Goal: Information Seeking & Learning: Learn about a topic

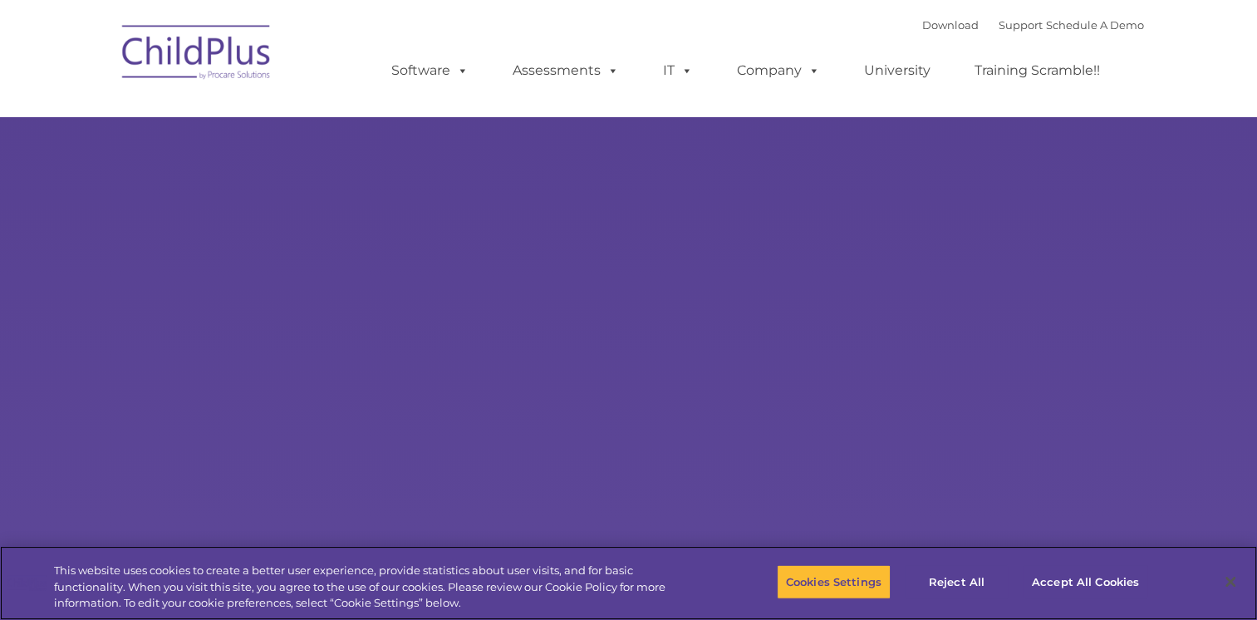
select select "MEDIUM"
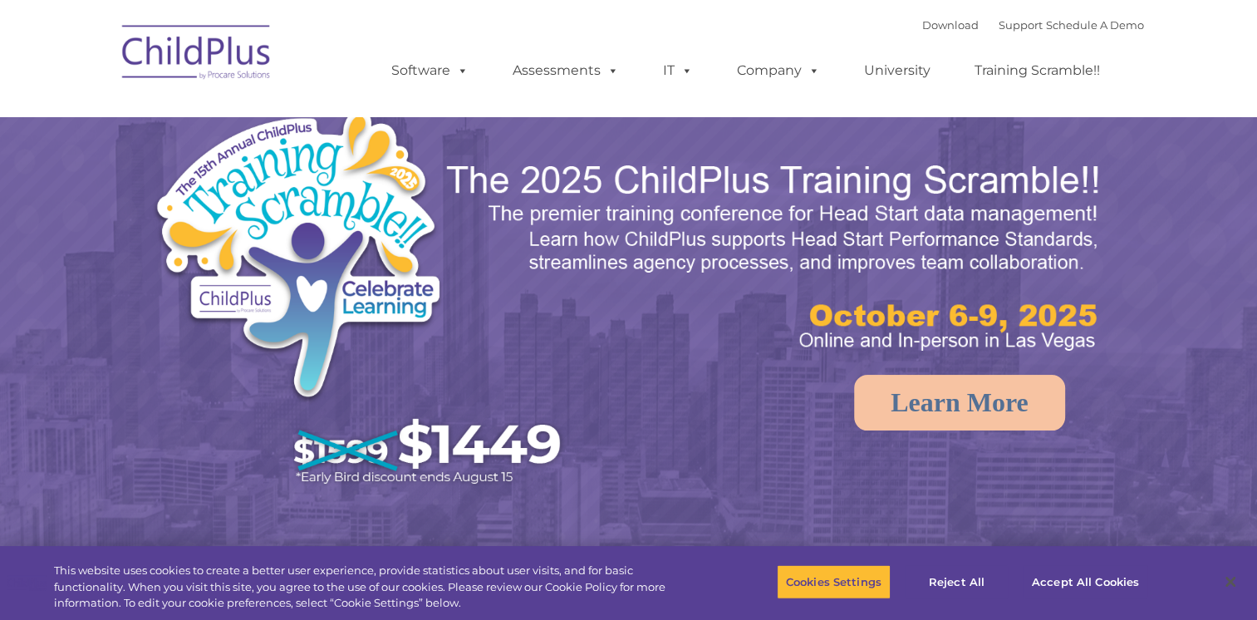
select select "MEDIUM"
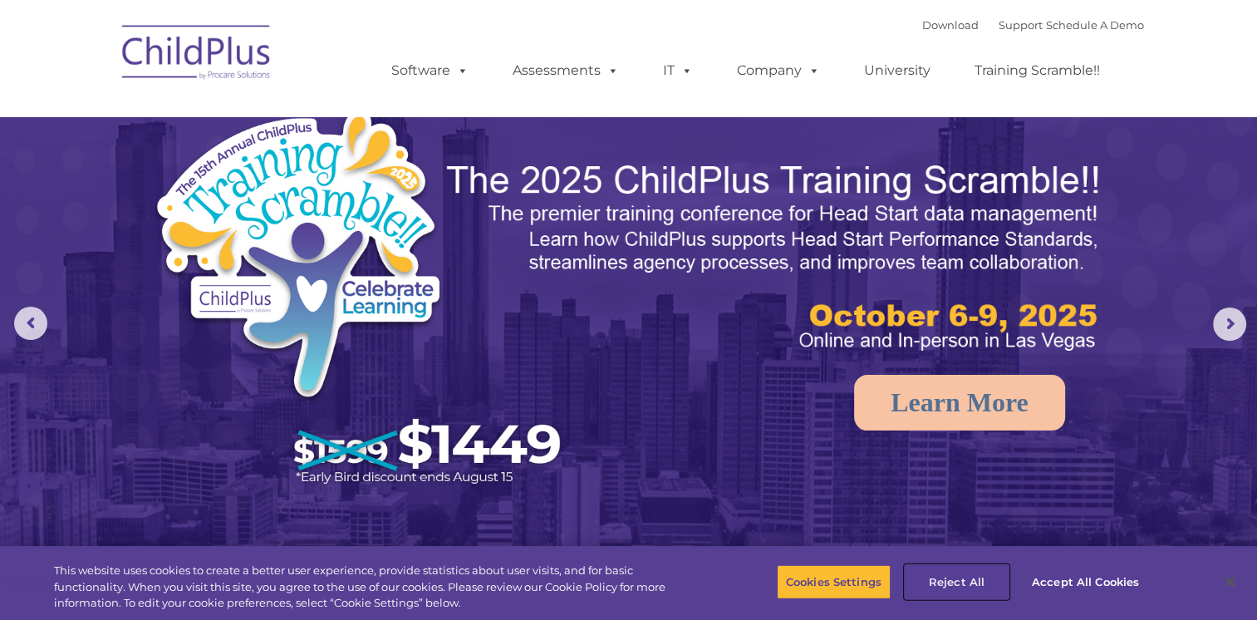
click at [964, 576] on button "Reject All" at bounding box center [957, 581] width 104 height 35
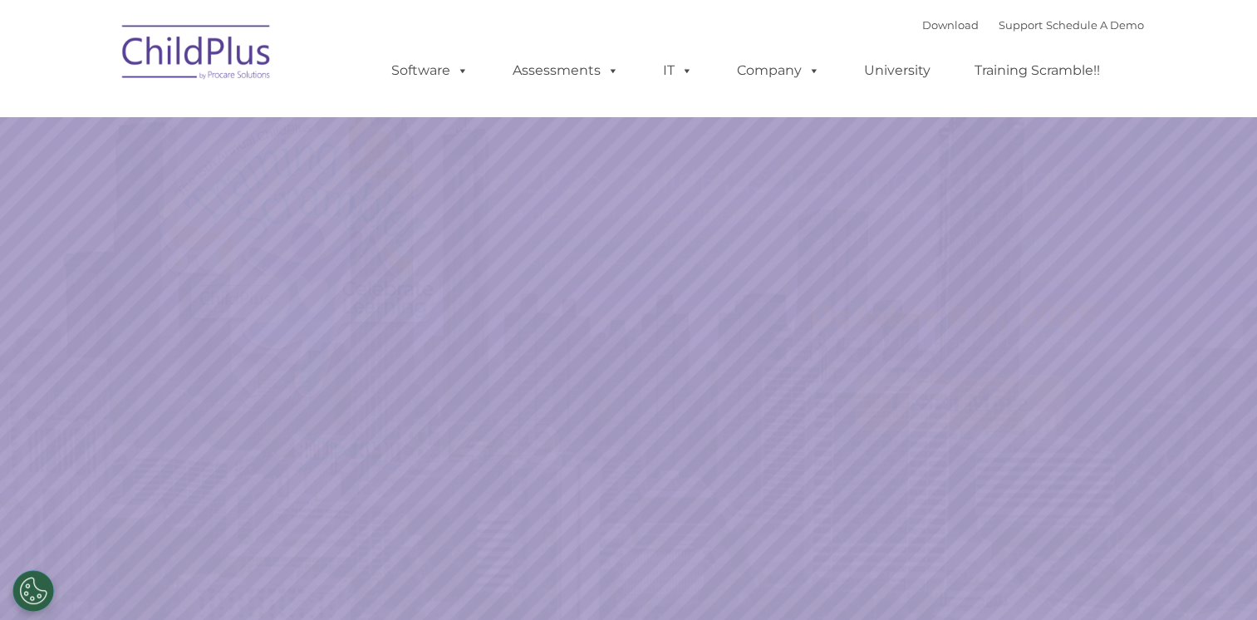
select select "MEDIUM"
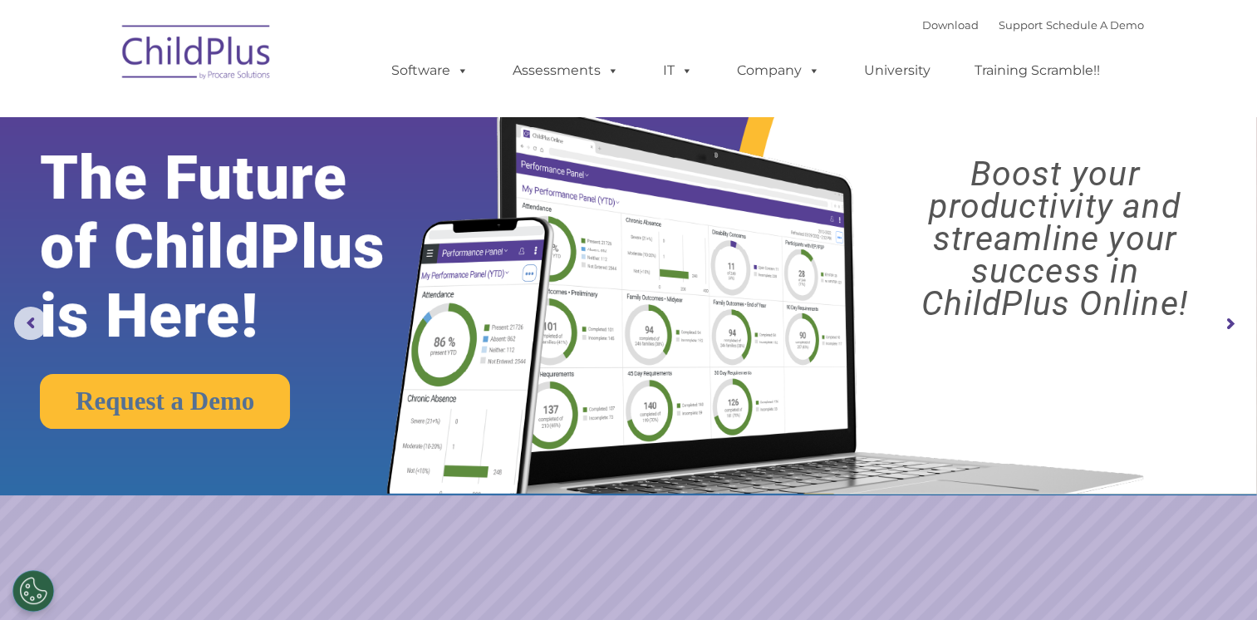
click at [239, 51] on img at bounding box center [197, 54] width 166 height 83
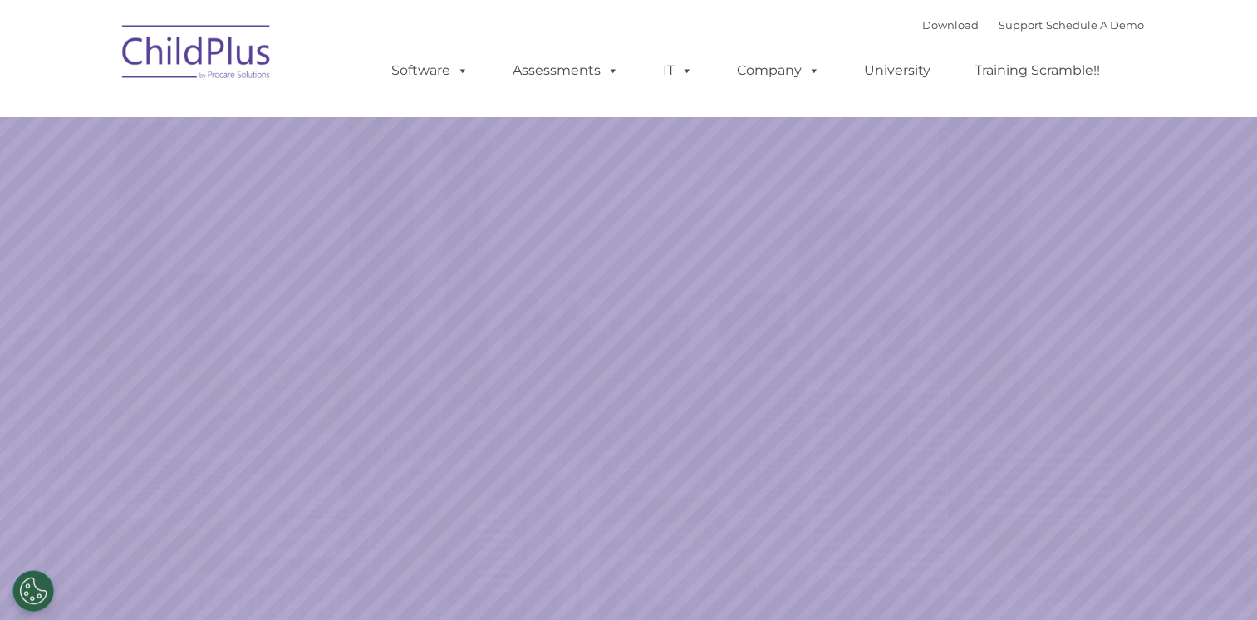
select select "MEDIUM"
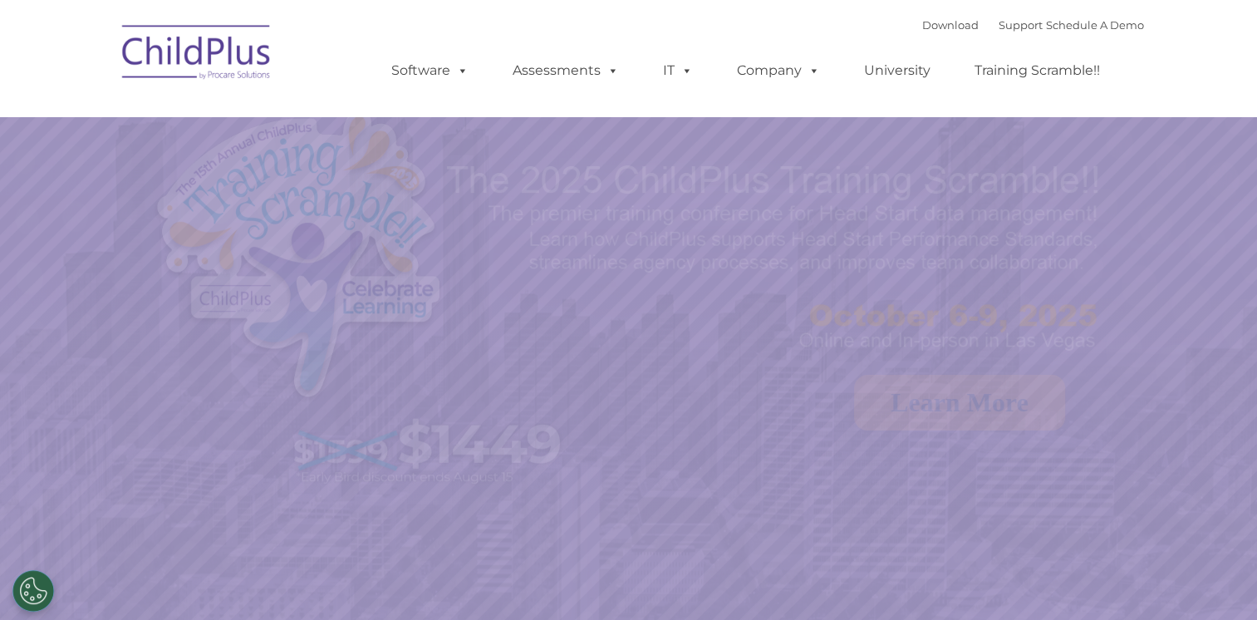
select select "MEDIUM"
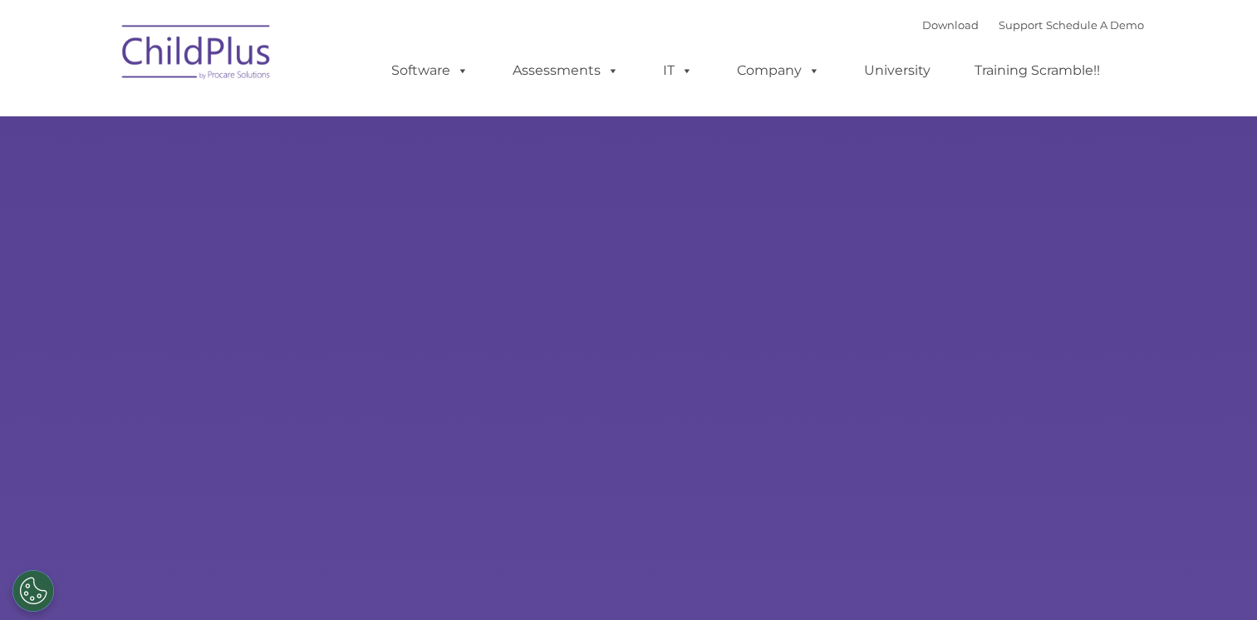
type input ""
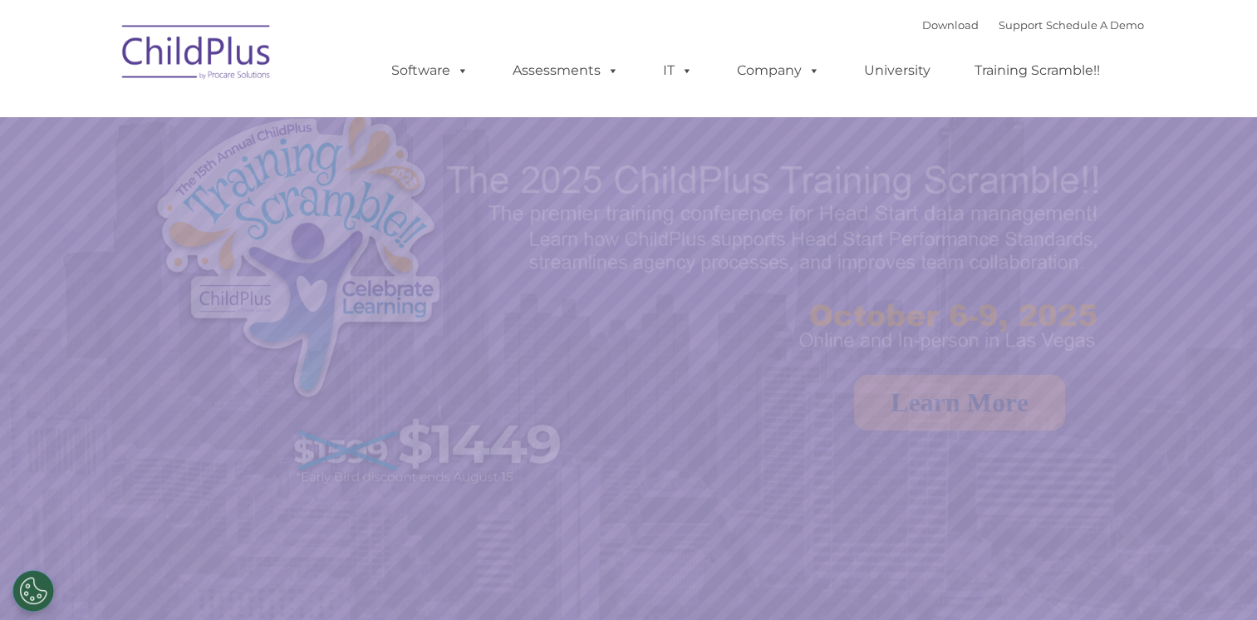
select select "MEDIUM"
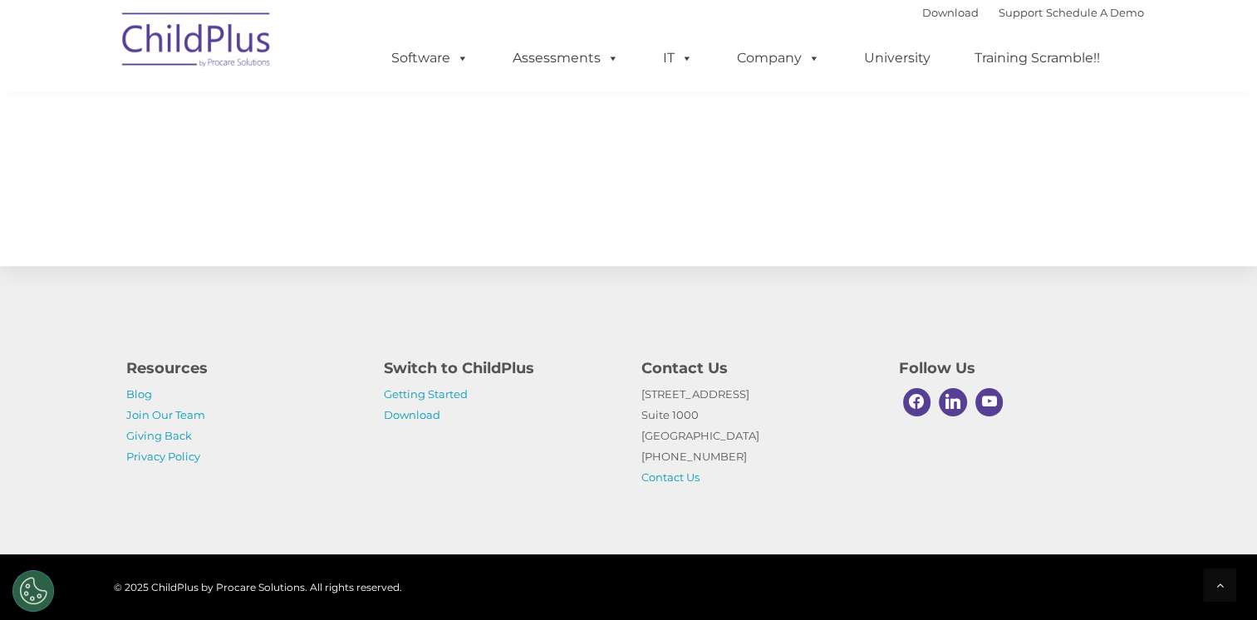
scroll to position [1822, 0]
click at [1219, 588] on icon at bounding box center [1219, 585] width 7 height 12
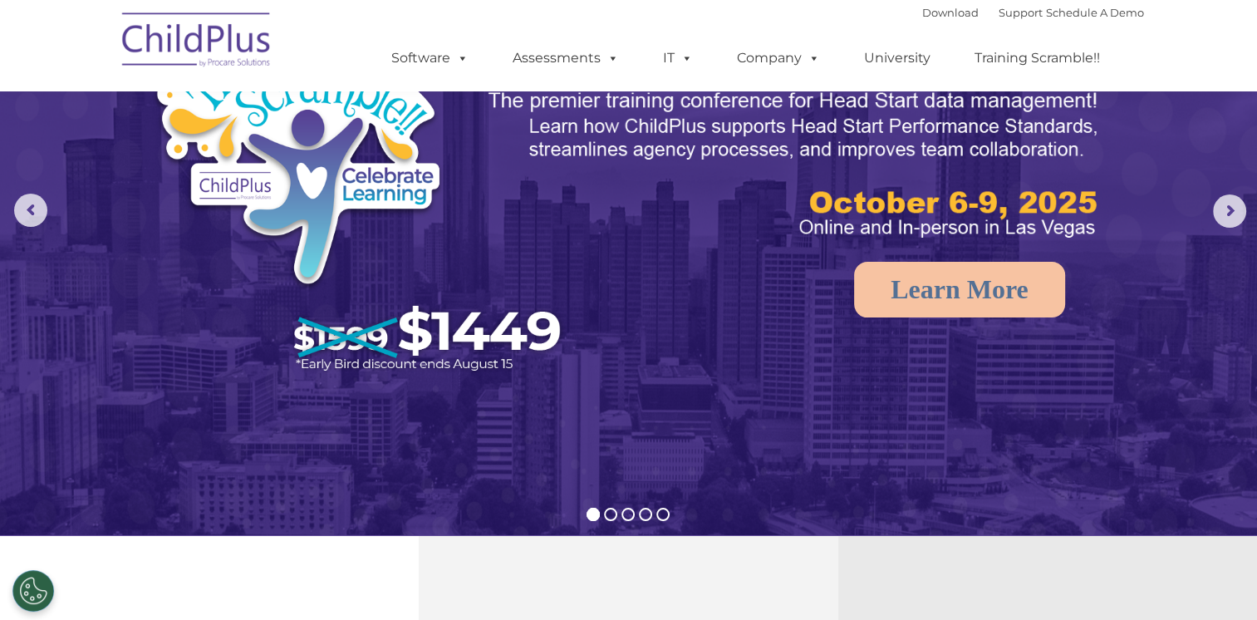
scroll to position [0, 0]
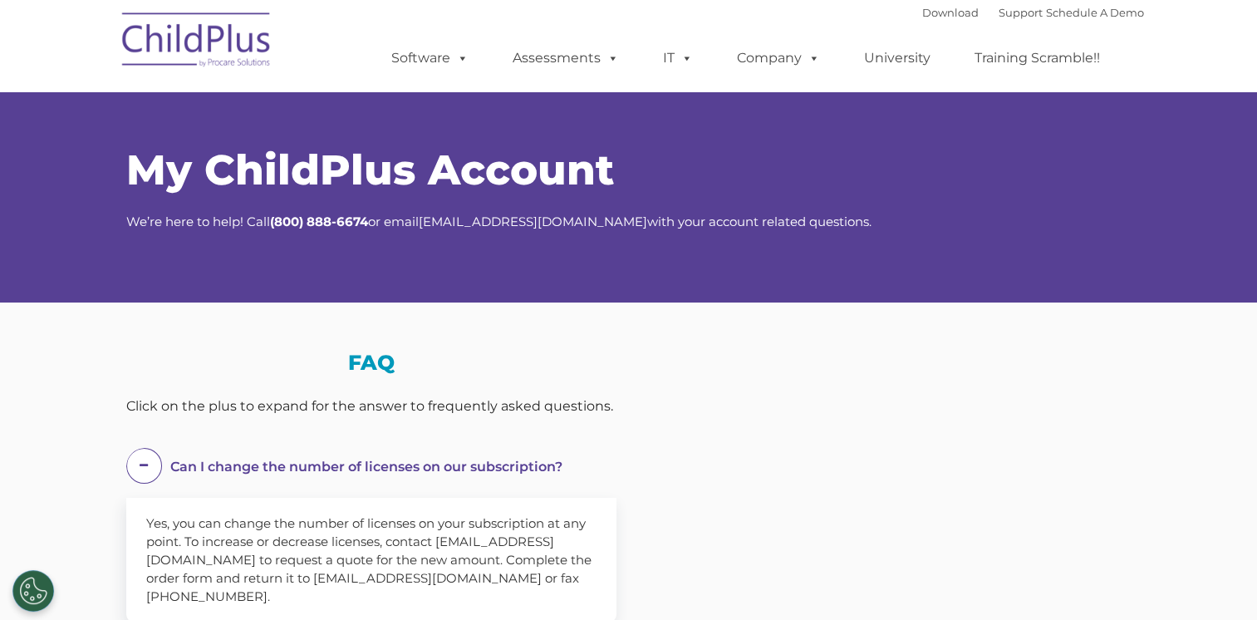
select select "MEDIUM"
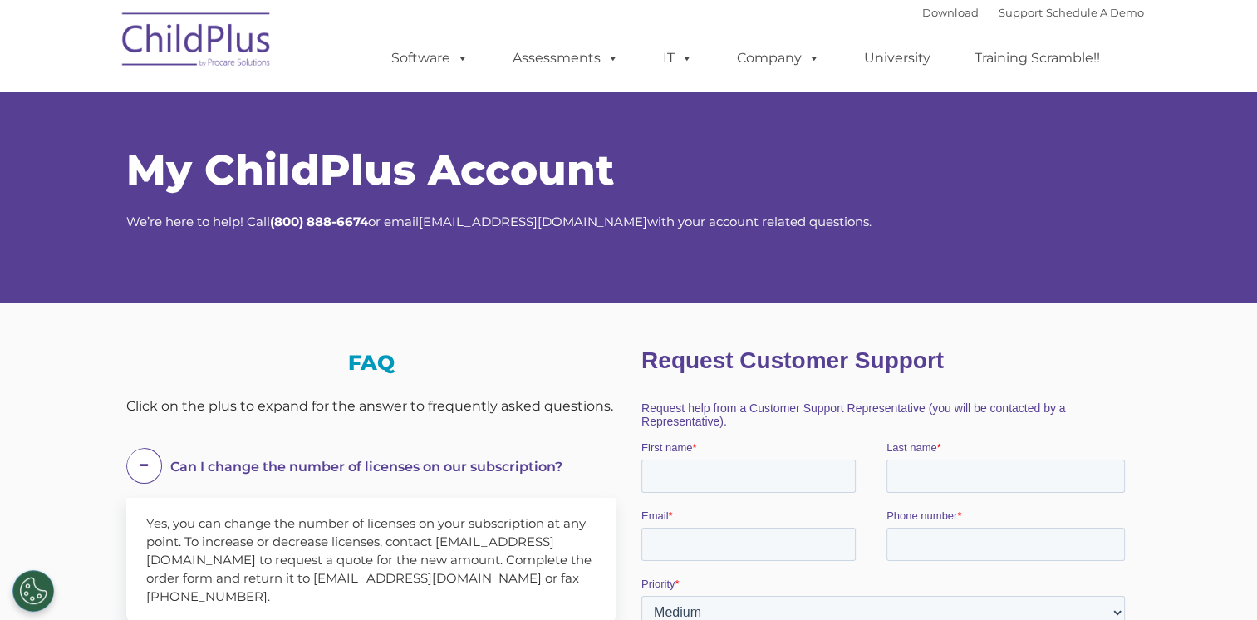
click at [189, 33] on img at bounding box center [197, 42] width 166 height 83
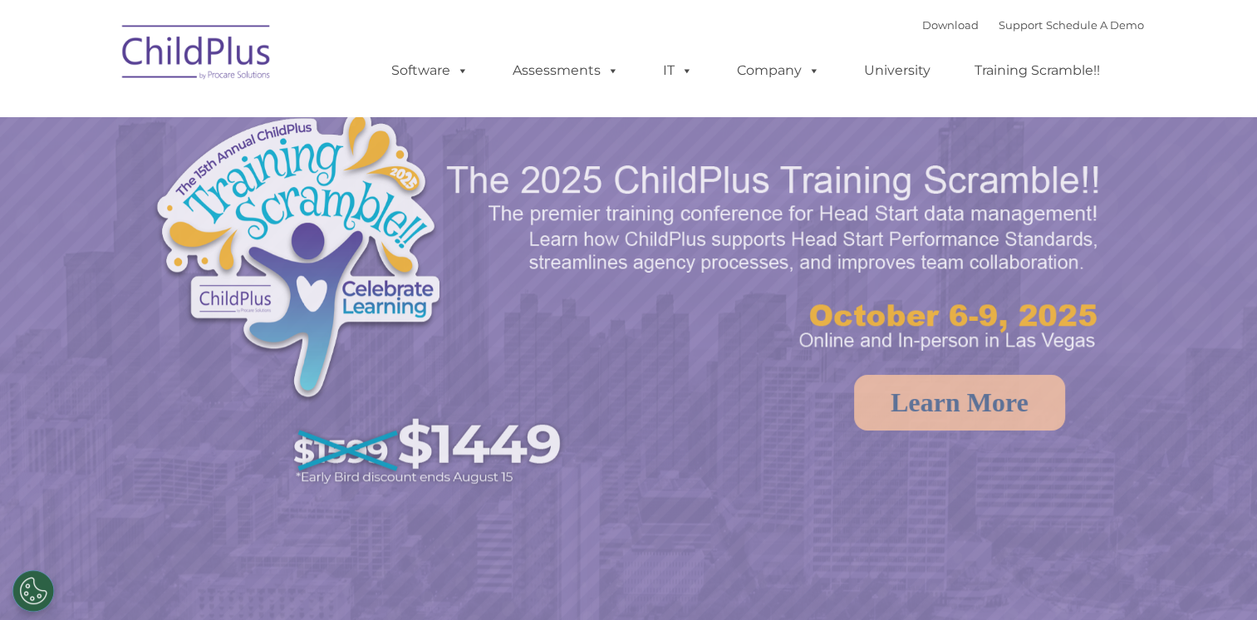
select select "MEDIUM"
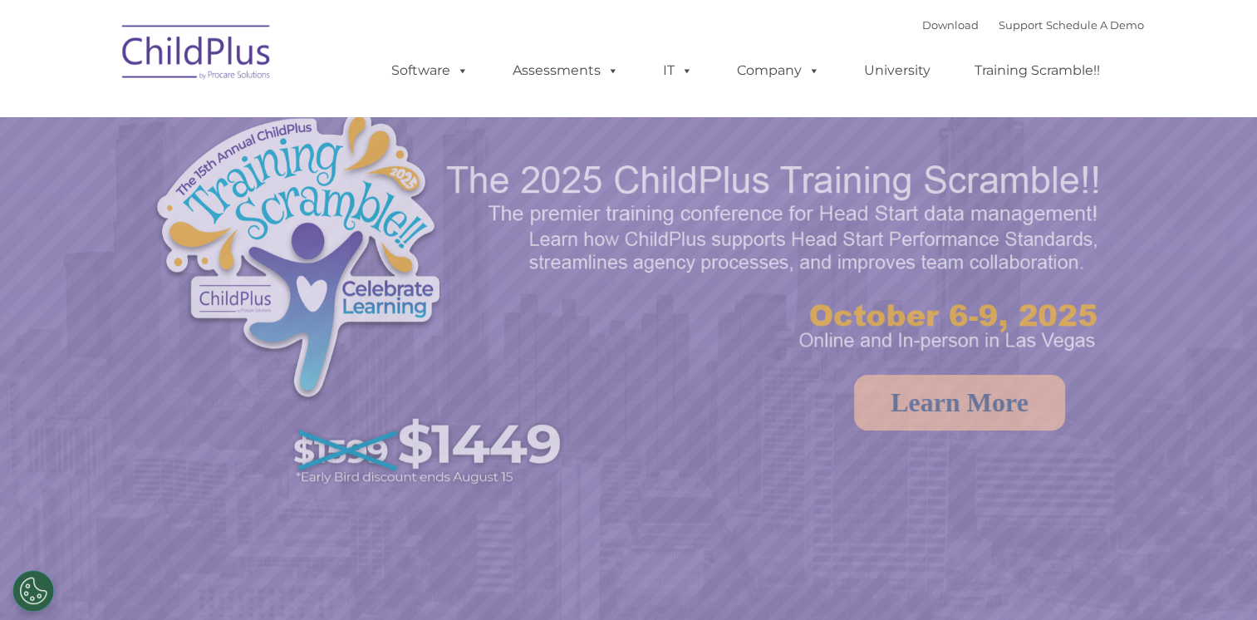
select select "MEDIUM"
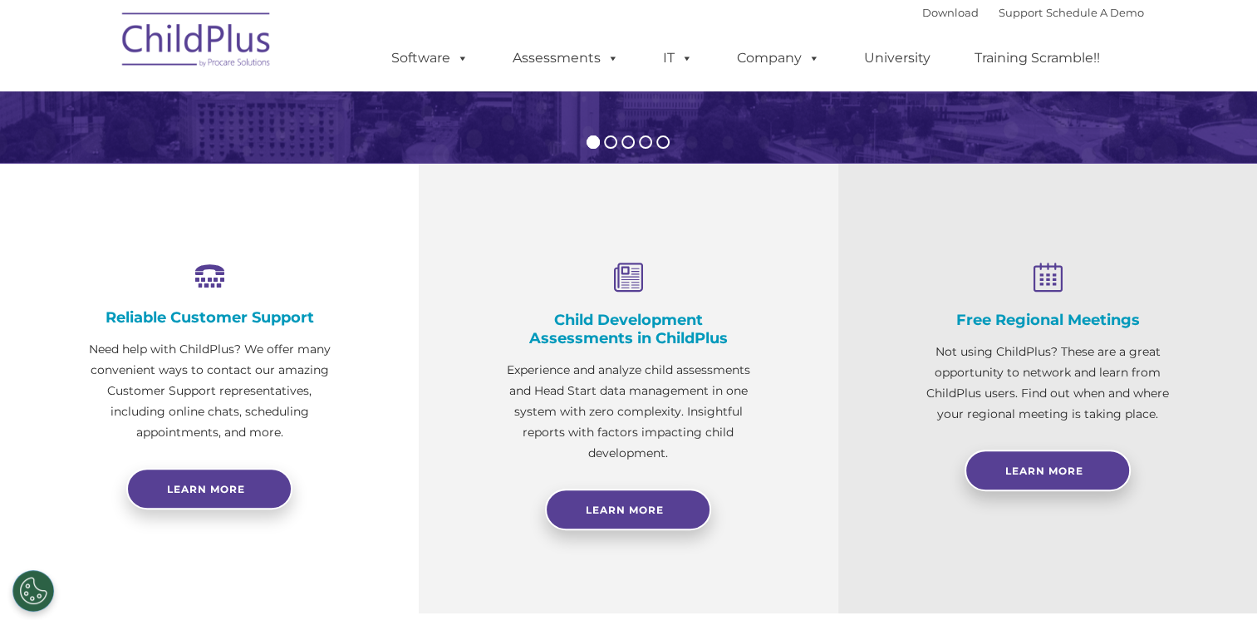
scroll to position [493, 0]
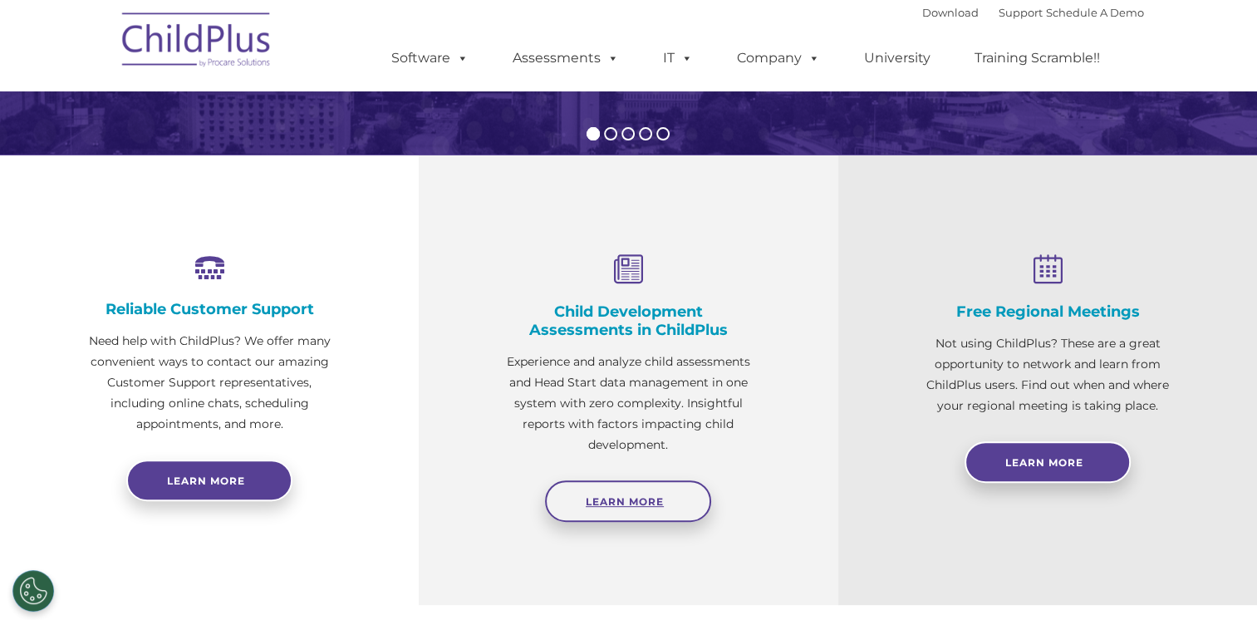
click at [651, 483] on link "Learn More" at bounding box center [628, 501] width 166 height 42
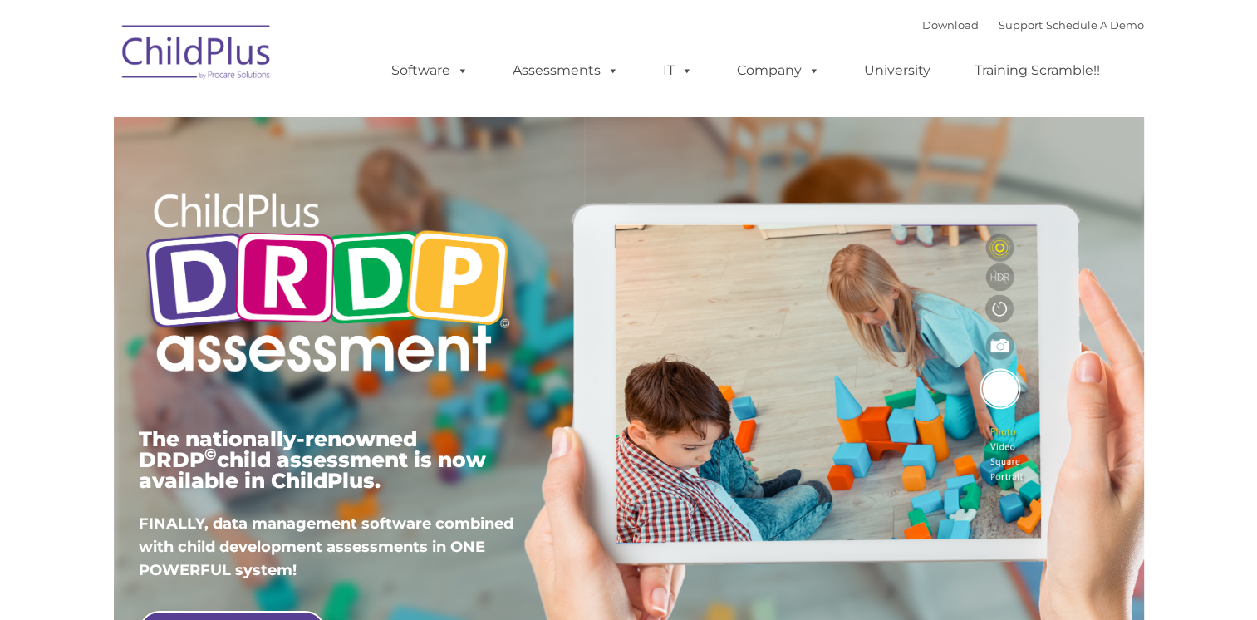
type input ""
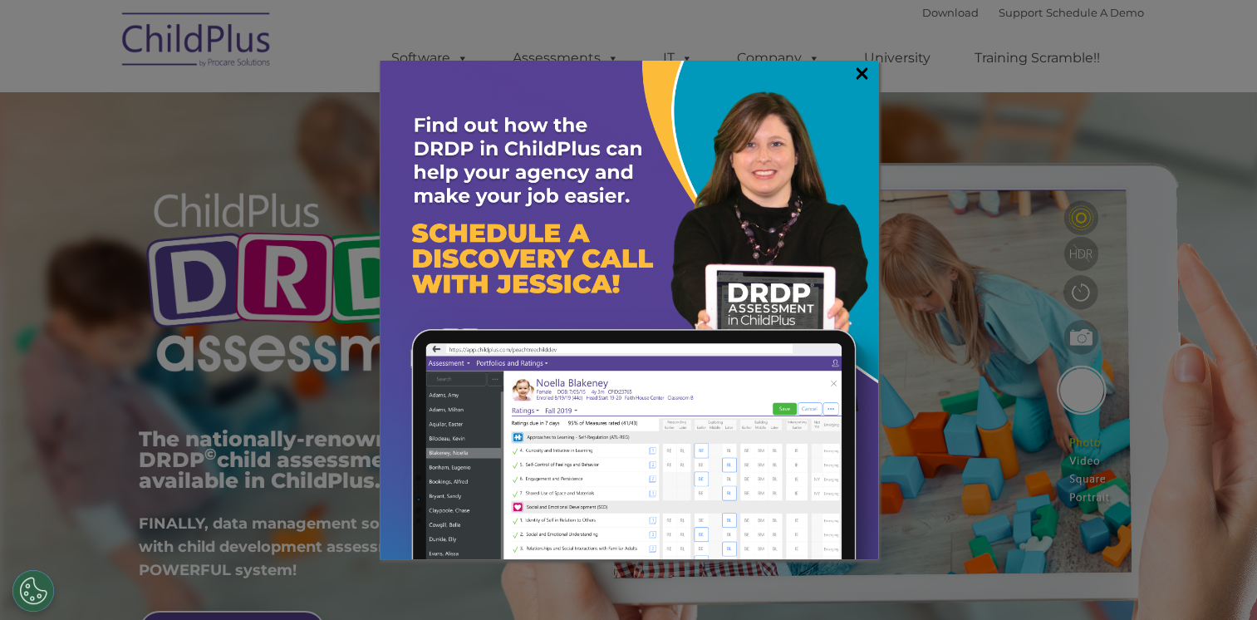
click at [866, 78] on link "×" at bounding box center [861, 73] width 19 height 17
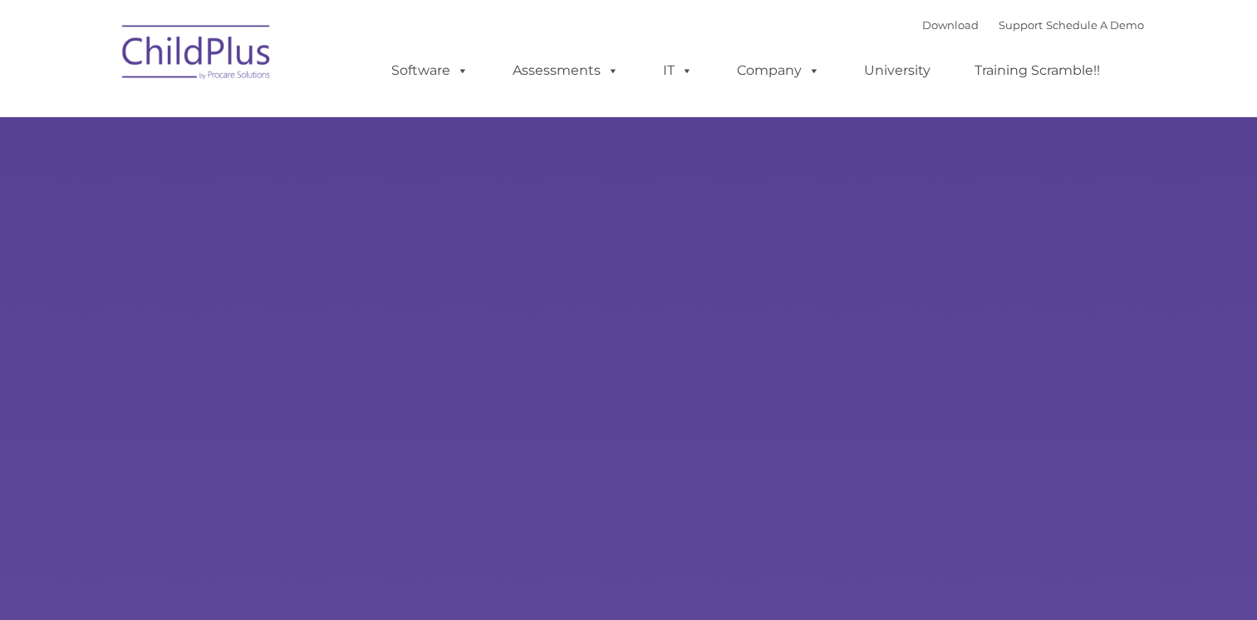
type input ""
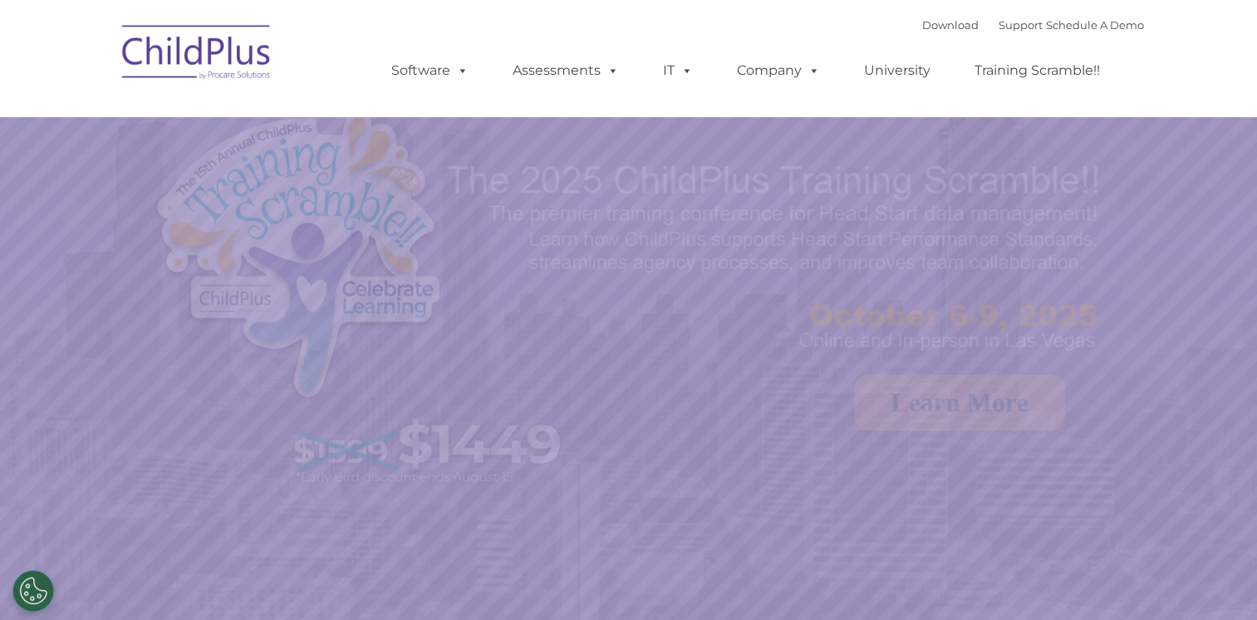
select select "MEDIUM"
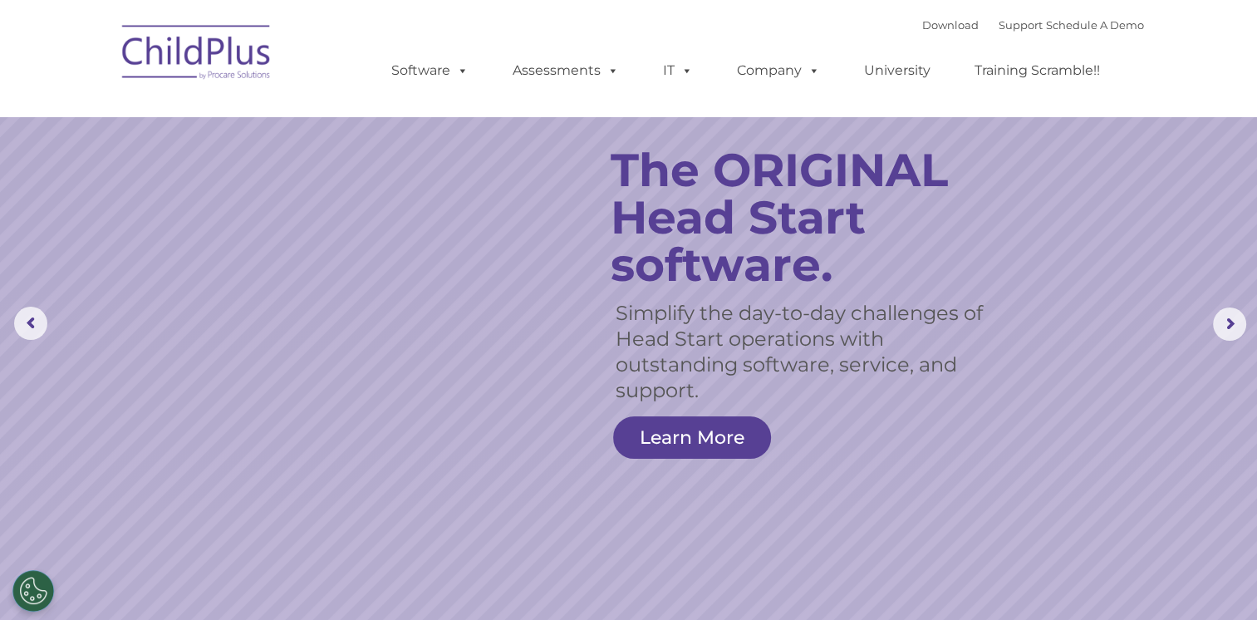
click at [207, 55] on img at bounding box center [197, 54] width 166 height 83
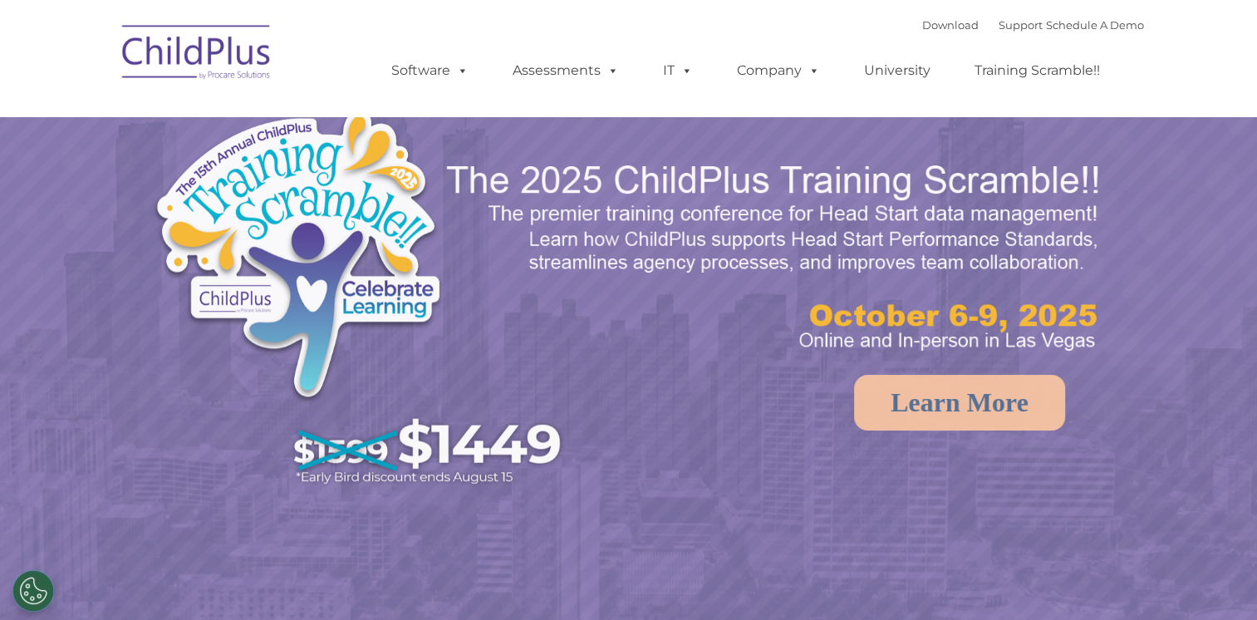
select select "MEDIUM"
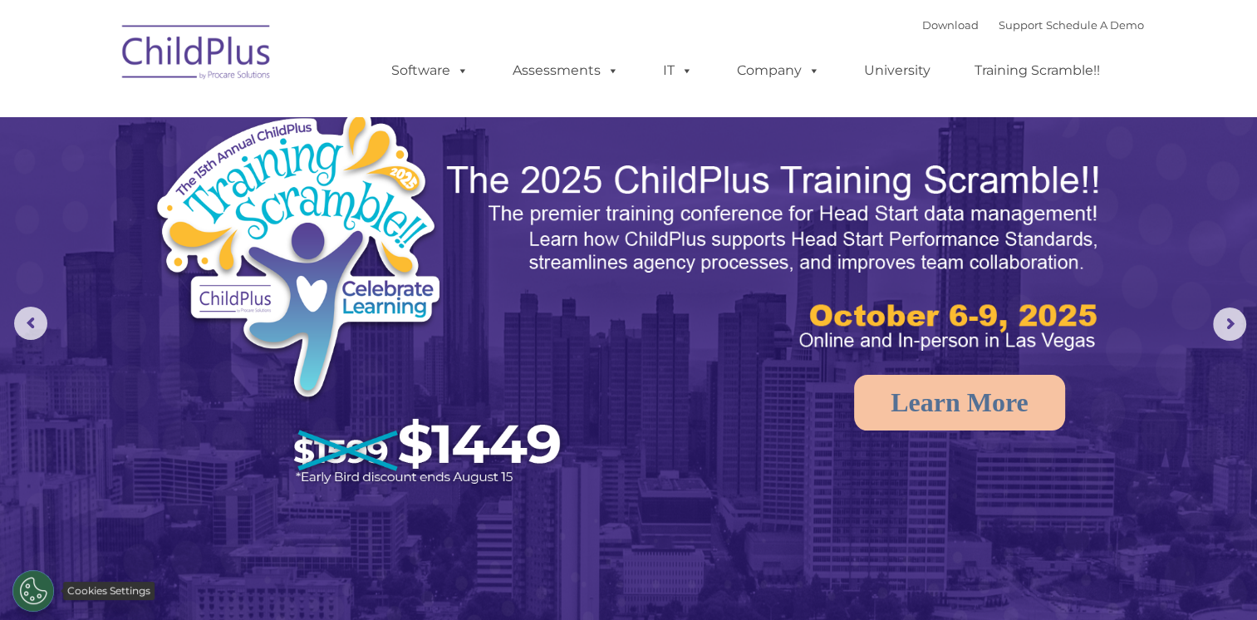
click at [37, 589] on button "Cookies Settings" at bounding box center [33, 591] width 42 height 42
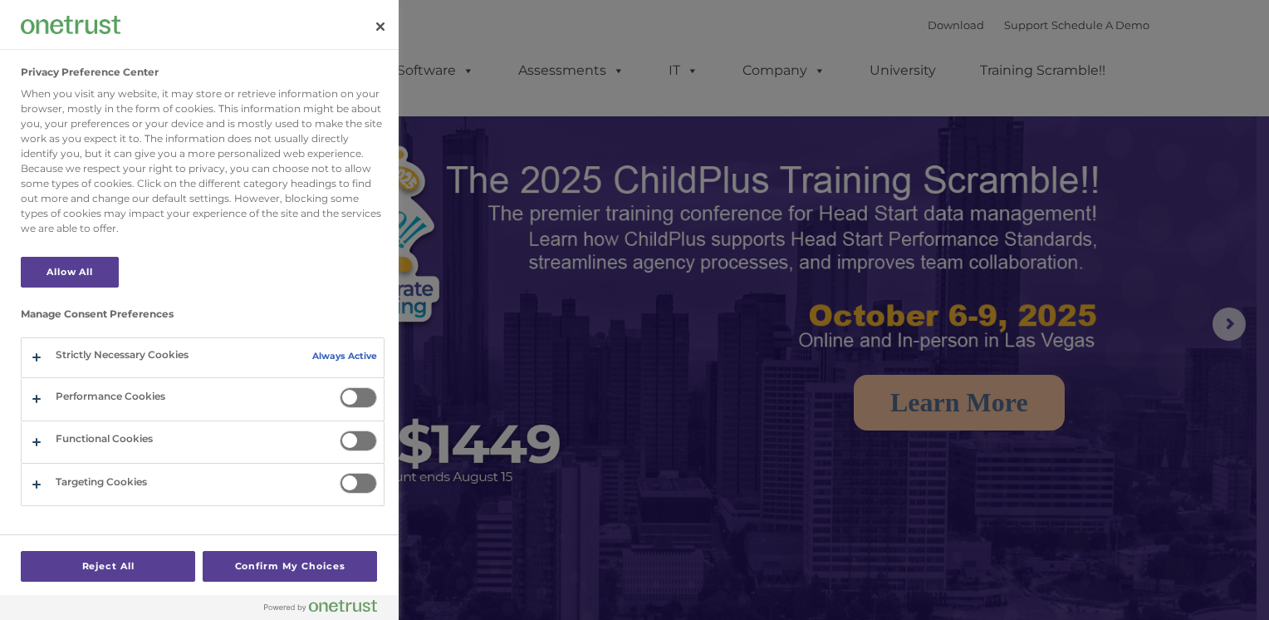
click at [362, 397] on span "Privacy Preference Center" at bounding box center [358, 397] width 37 height 21
click at [340, 387] on input "Performance Cookies" at bounding box center [340, 387] width 0 height 0
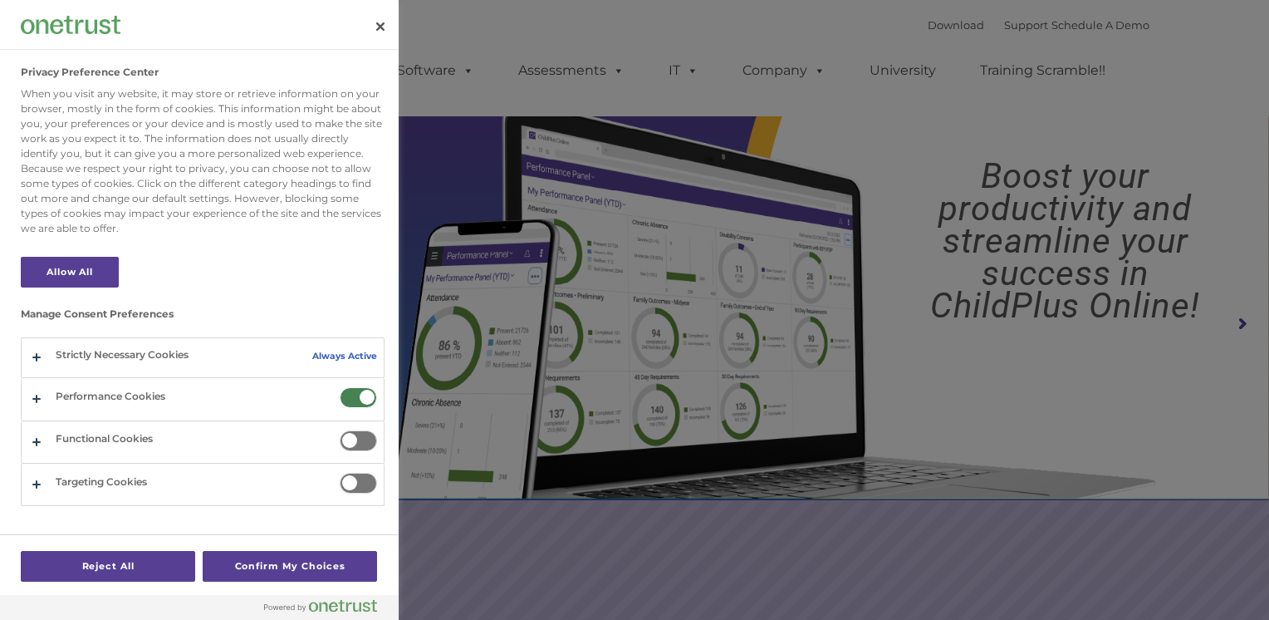
click at [369, 444] on span "Privacy Preference Center" at bounding box center [358, 440] width 37 height 21
click at [340, 430] on input "Functional Cookies" at bounding box center [340, 430] width 0 height 0
click at [366, 482] on span "Privacy Preference Center" at bounding box center [358, 483] width 37 height 21
click at [340, 473] on input "Targeting Cookies" at bounding box center [340, 473] width 0 height 0
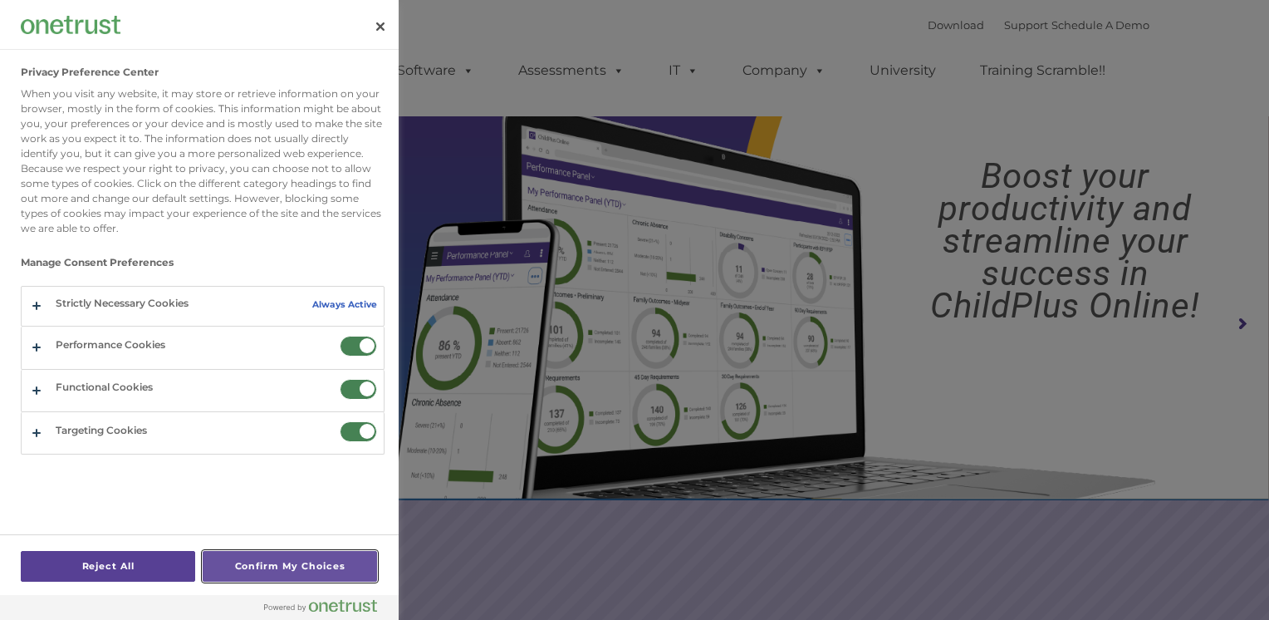
click at [336, 570] on button "Confirm My Choices" at bounding box center [290, 566] width 174 height 31
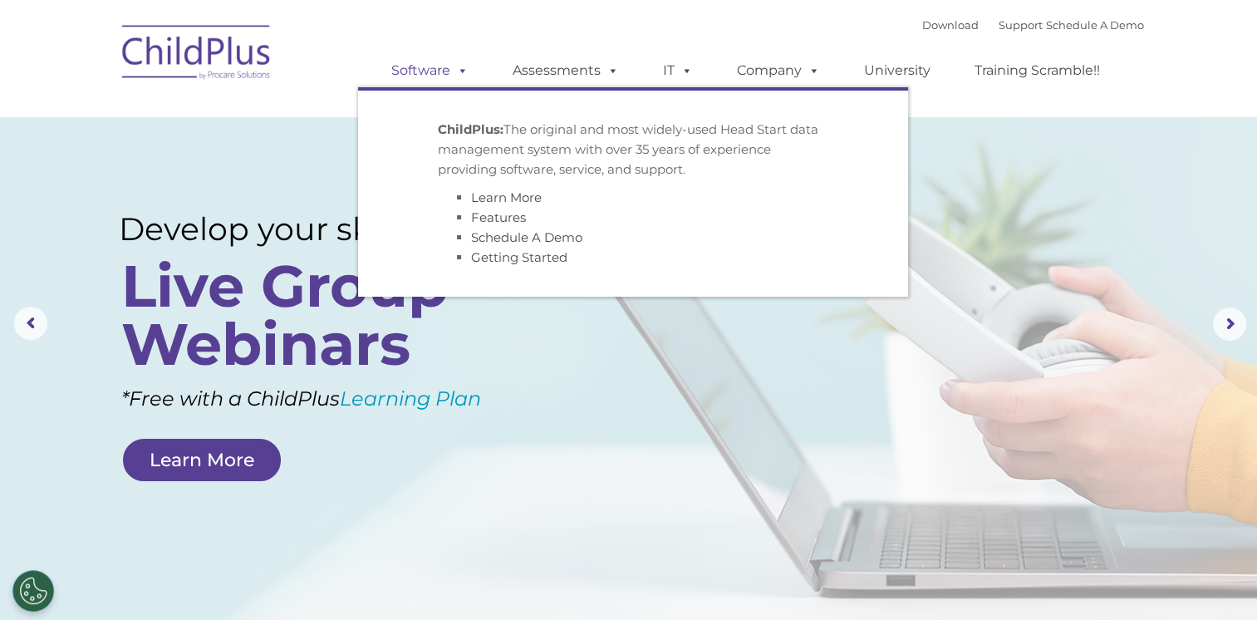
click at [449, 74] on link "Software" at bounding box center [430, 70] width 110 height 33
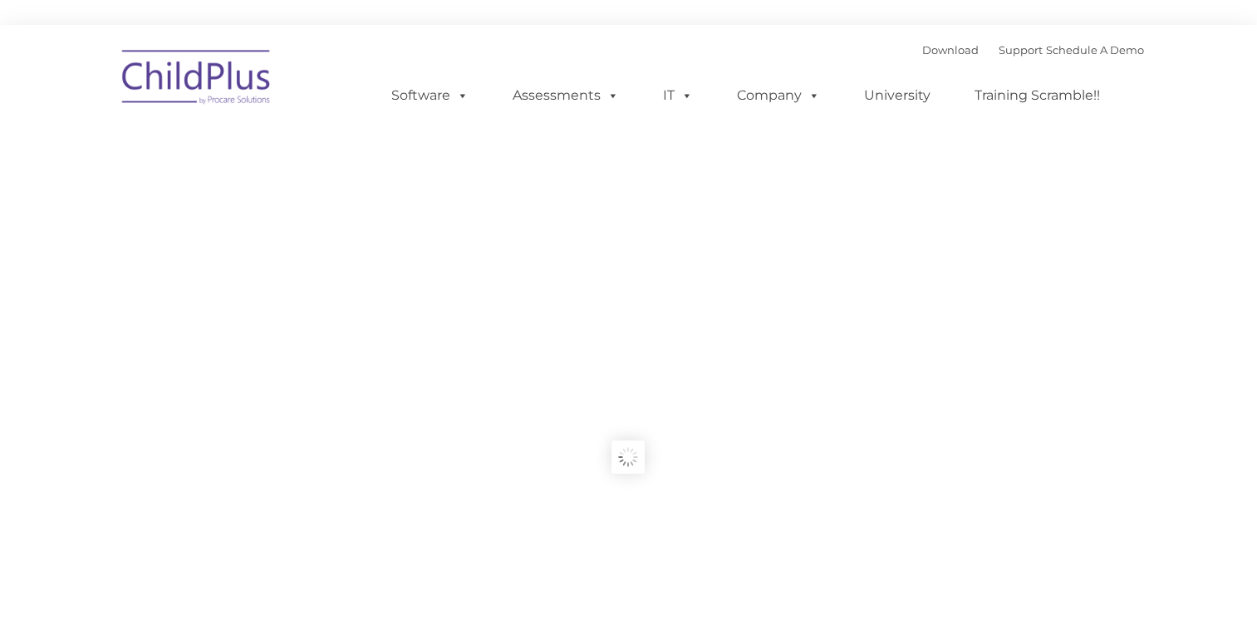
type input ""
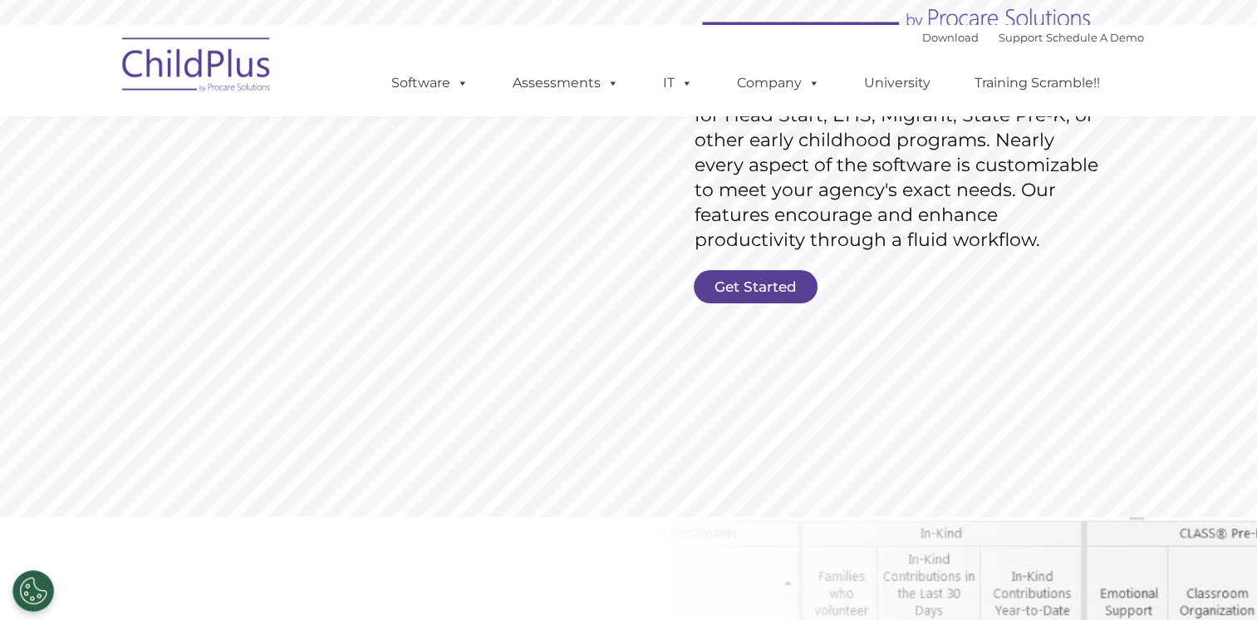
scroll to position [357, 0]
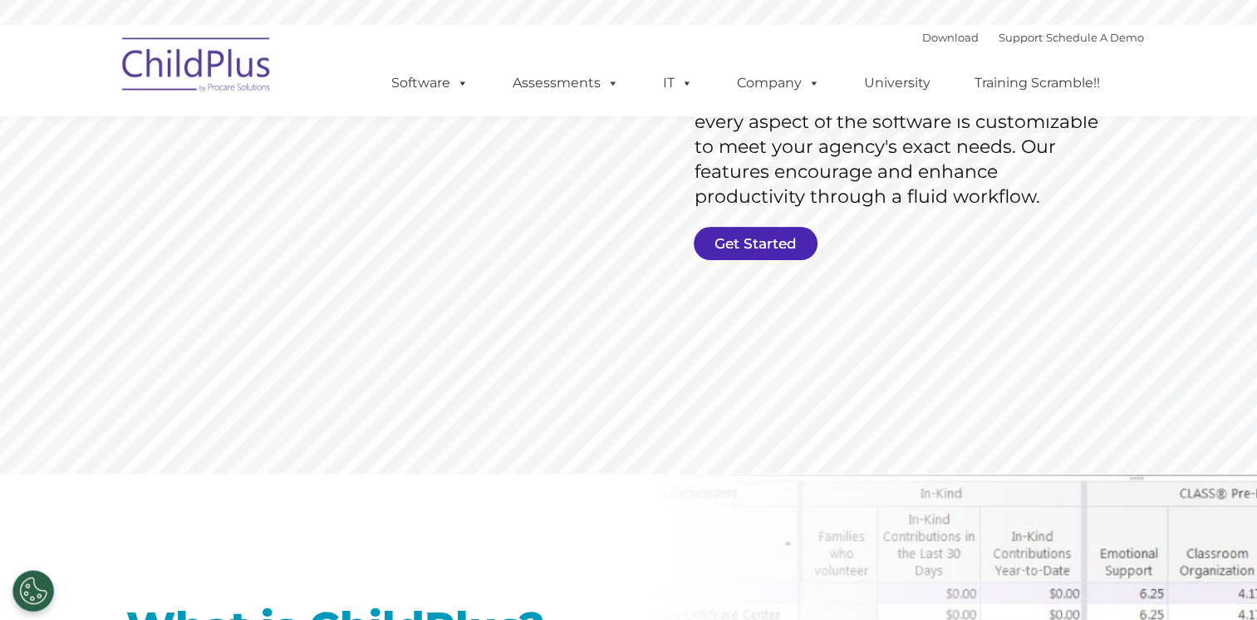
click at [786, 232] on link "Get Started" at bounding box center [756, 243] width 124 height 33
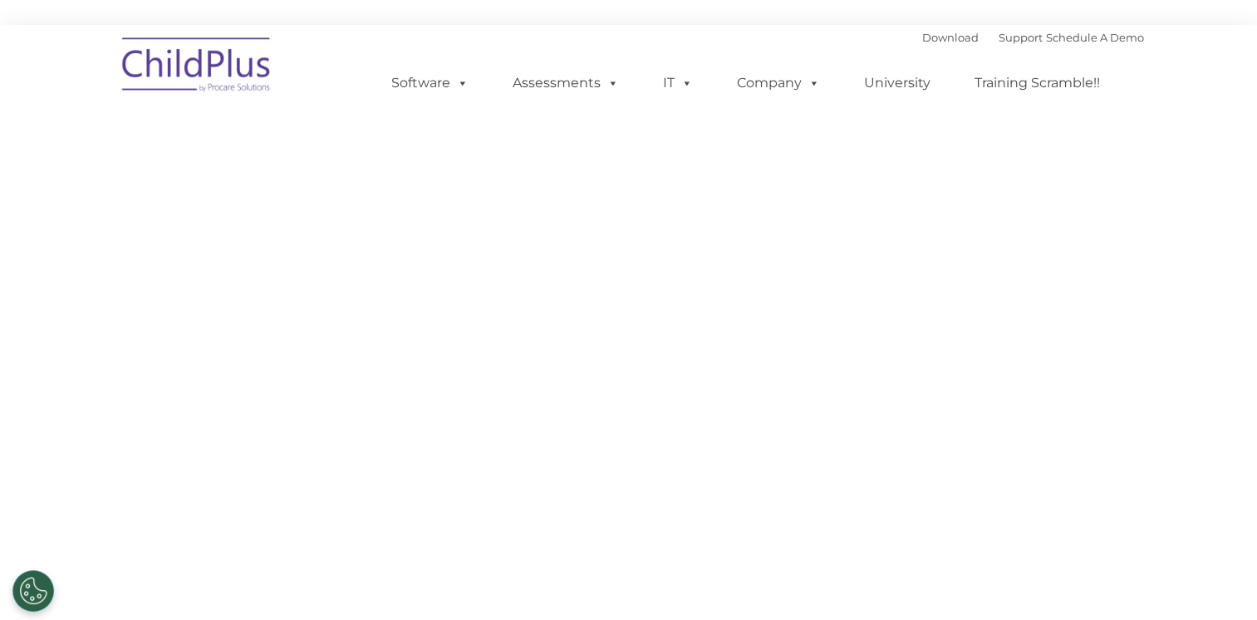
select select "MEDIUM"
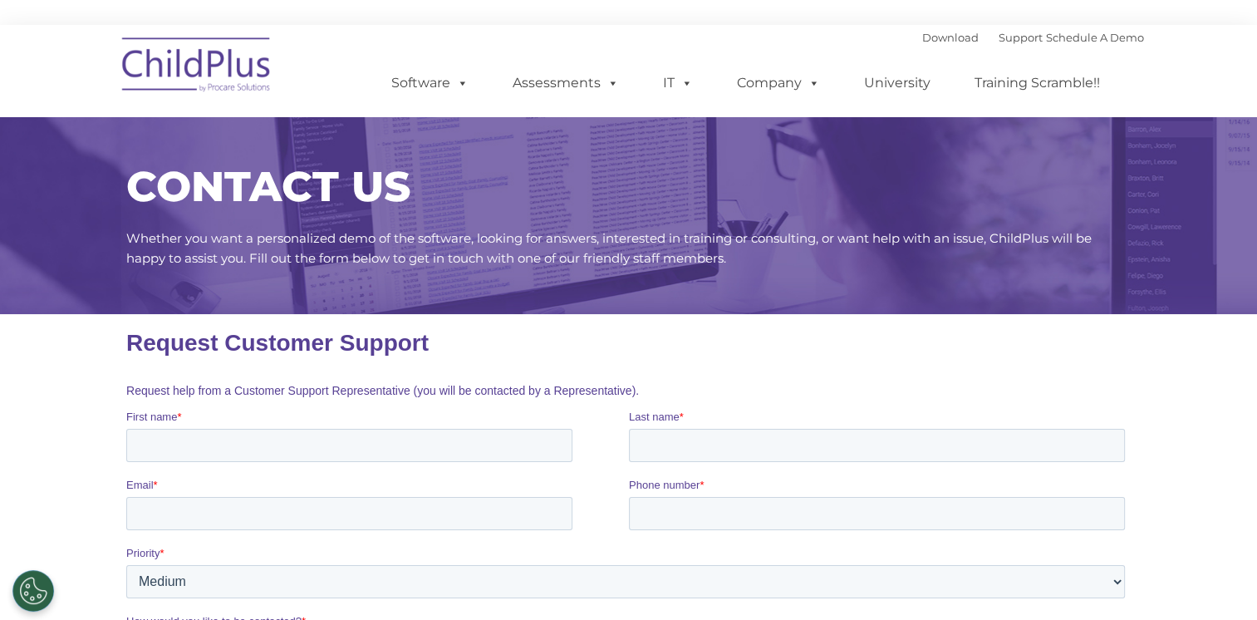
click at [150, 51] on img at bounding box center [197, 67] width 166 height 83
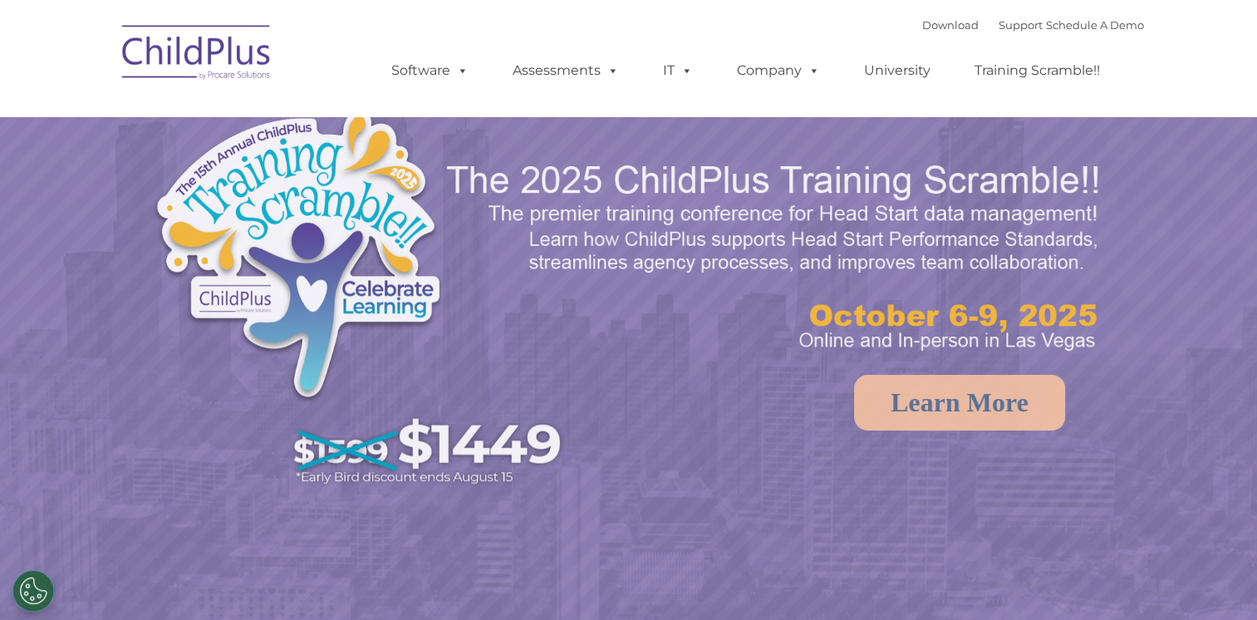
select select "MEDIUM"
